Goal: Navigation & Orientation: Find specific page/section

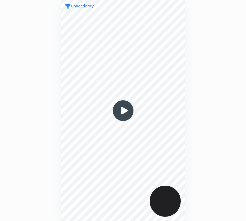
scroll to position [221, 161]
click at [123, 110] on img at bounding box center [122, 110] width 25 height 25
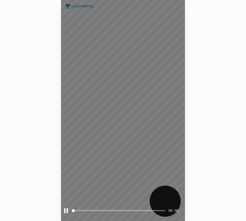
drag, startPoint x: 80, startPoint y: 209, endPoint x: 88, endPoint y: 210, distance: 7.7
click at [83, 210] on span at bounding box center [118, 210] width 93 height 8
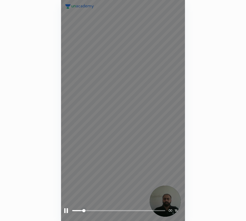
drag, startPoint x: 88, startPoint y: 210, endPoint x: 99, endPoint y: 209, distance: 11.4
click at [94, 210] on span at bounding box center [118, 210] width 93 height 8
drag, startPoint x: 101, startPoint y: 209, endPoint x: 110, endPoint y: 208, distance: 9.3
click at [105, 208] on span at bounding box center [118, 210] width 93 height 8
click at [115, 208] on span at bounding box center [118, 210] width 93 height 8
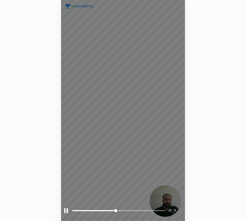
drag, startPoint x: 120, startPoint y: 207, endPoint x: 125, endPoint y: 207, distance: 5.6
click at [123, 207] on span at bounding box center [118, 210] width 93 height 8
drag, startPoint x: 127, startPoint y: 207, endPoint x: 133, endPoint y: 207, distance: 6.1
click at [129, 207] on span at bounding box center [118, 210] width 93 height 8
drag, startPoint x: 135, startPoint y: 207, endPoint x: 138, endPoint y: 208, distance: 3.5
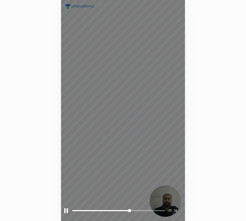
click at [137, 208] on span at bounding box center [118, 210] width 93 height 8
drag, startPoint x: 142, startPoint y: 208, endPoint x: 146, endPoint y: 208, distance: 4.5
click at [145, 208] on span at bounding box center [118, 210] width 93 height 8
drag, startPoint x: 148, startPoint y: 208, endPoint x: 152, endPoint y: 208, distance: 4.2
click at [147, 209] on span "styled slider" at bounding box center [145, 210] width 3 height 3
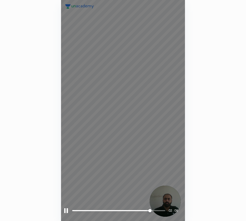
click at [152, 209] on span "styled slider" at bounding box center [149, 210] width 3 height 3
drag, startPoint x: 156, startPoint y: 208, endPoint x: 159, endPoint y: 208, distance: 2.9
click at [156, 209] on span "styled slider" at bounding box center [154, 210] width 3 height 3
click at [159, 209] on span "styled slider" at bounding box center [157, 210] width 3 height 3
click at [162, 210] on span "styled slider" at bounding box center [160, 210] width 3 height 3
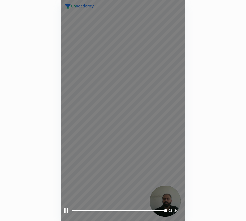
click at [67, 209] on div at bounding box center [66, 210] width 4 height 5
